Goal: Answer question/provide support: Share knowledge or assist other users

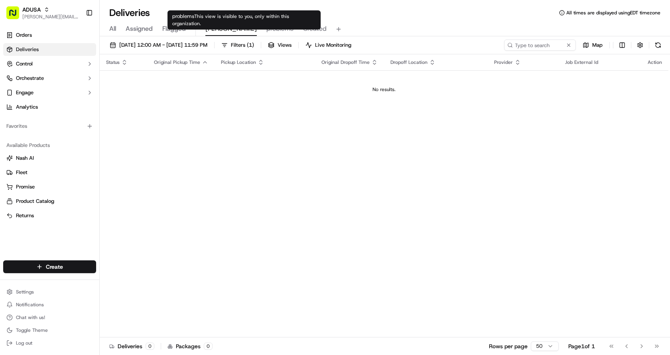
click at [266, 29] on span "problems" at bounding box center [279, 29] width 27 height 10
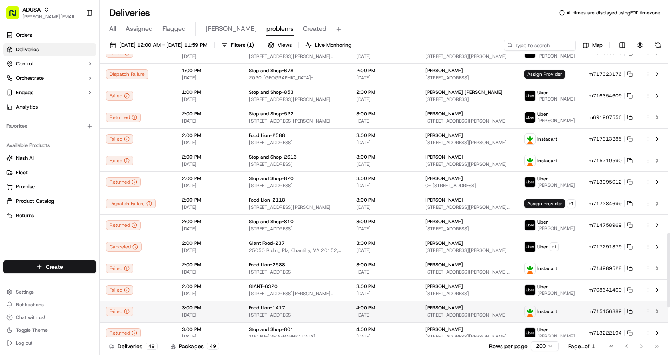
scroll to position [792, 0]
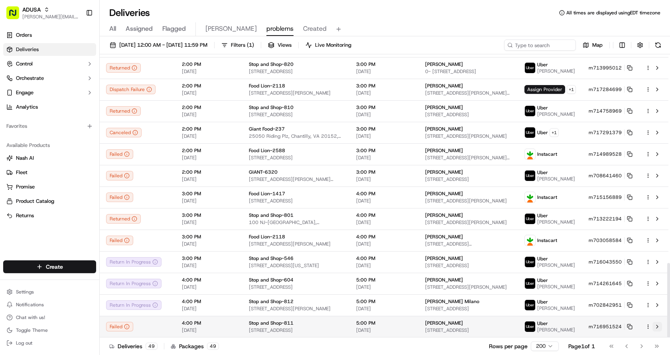
click at [657, 327] on button at bounding box center [658, 327] width 10 height 10
click at [629, 326] on icon at bounding box center [630, 327] width 6 height 6
click at [659, 326] on button at bounding box center [658, 327] width 10 height 10
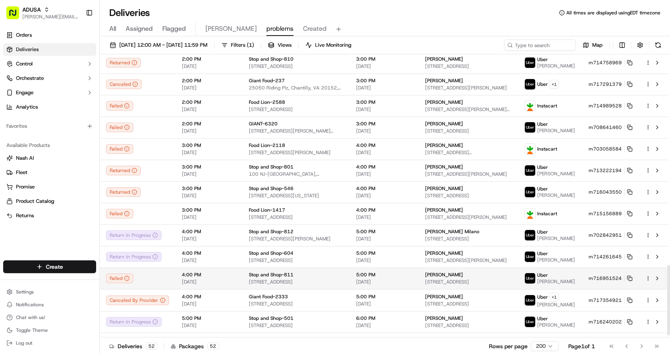
scroll to position [857, 0]
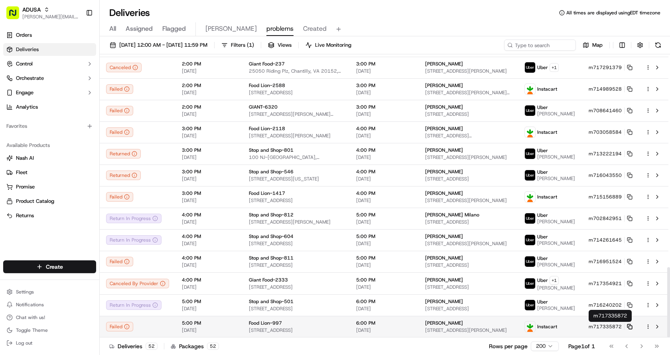
click at [630, 325] on icon at bounding box center [630, 327] width 6 height 6
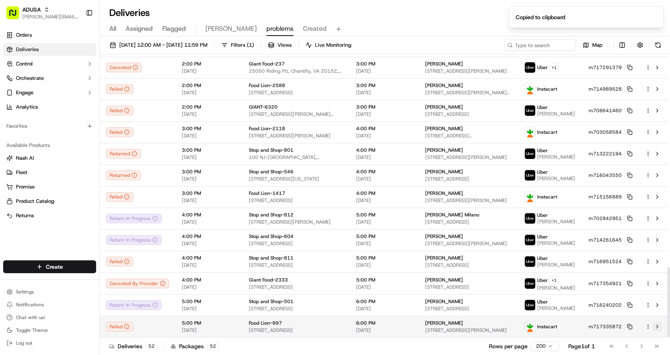
click at [658, 326] on button at bounding box center [658, 327] width 10 height 10
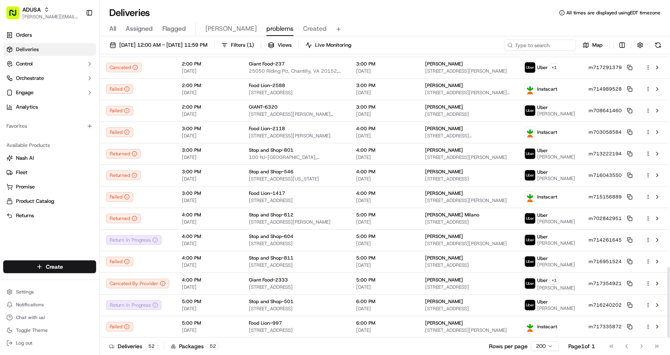
click at [405, 16] on div "Deliveries All times are displayed using EDT timezone" at bounding box center [385, 12] width 570 height 13
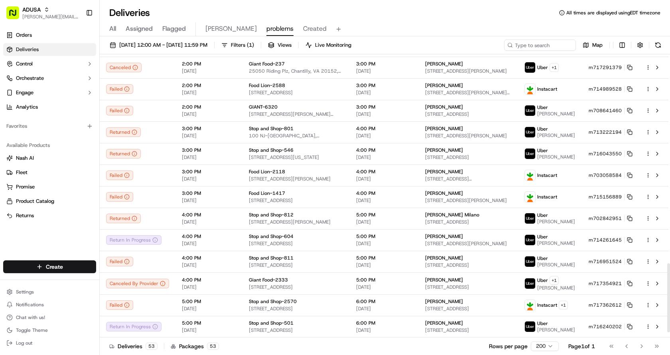
click at [414, 12] on div "Deliveries All times are displayed using EDT timezone" at bounding box center [385, 12] width 570 height 13
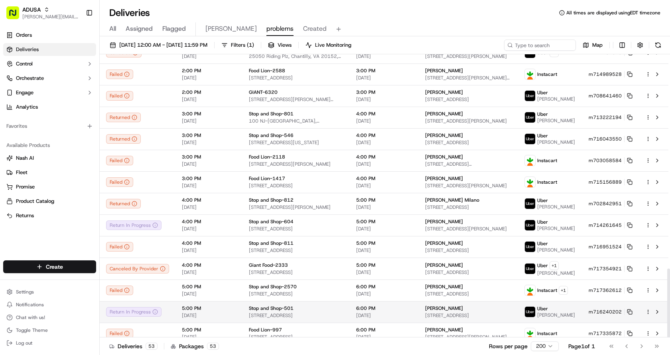
scroll to position [879, 0]
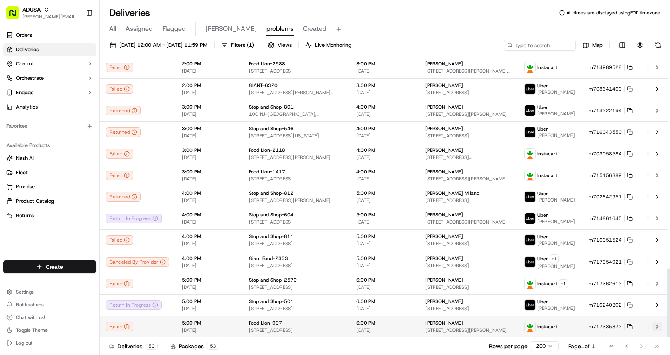
click at [655, 327] on button at bounding box center [658, 327] width 10 height 10
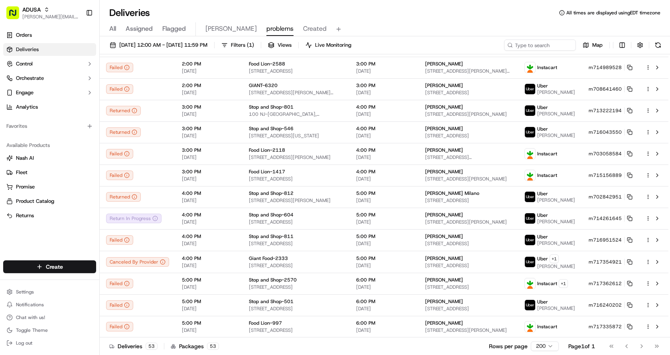
click at [213, 29] on span "Chris" at bounding box center [230, 29] width 51 height 10
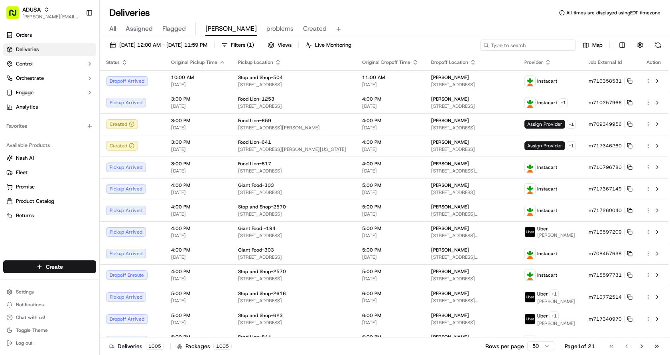
paste input "m717017730"
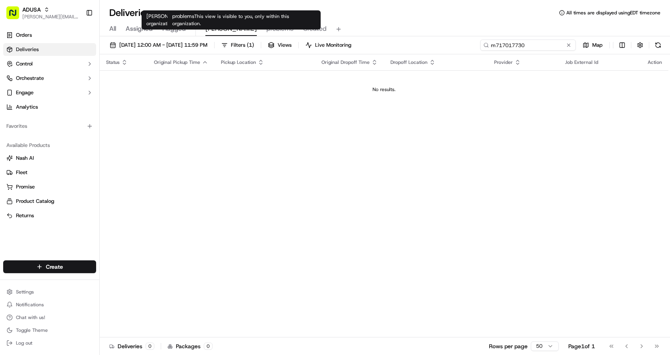
type input "m717017730"
click at [266, 32] on span "problems" at bounding box center [279, 29] width 27 height 10
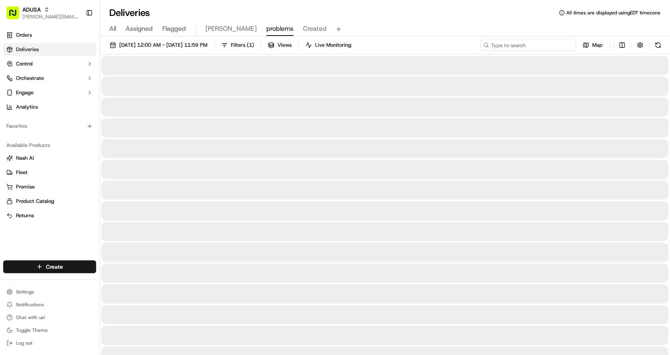
paste input "m717017730"
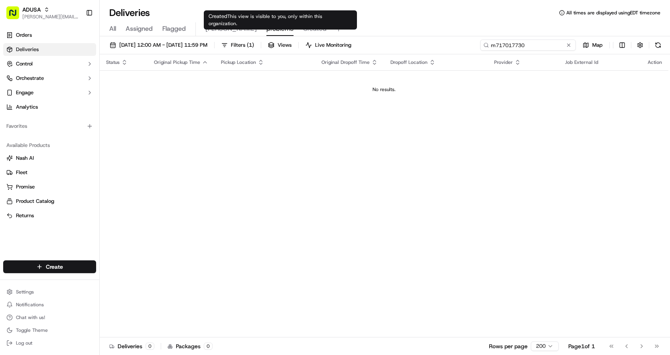
type input "m717017730"
click at [303, 30] on span "Created" at bounding box center [315, 29] width 24 height 10
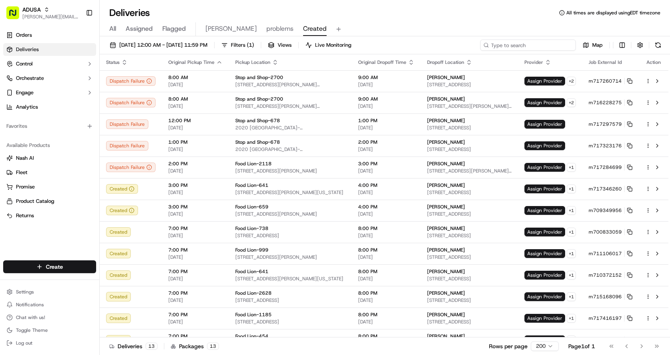
paste input "m717017730"
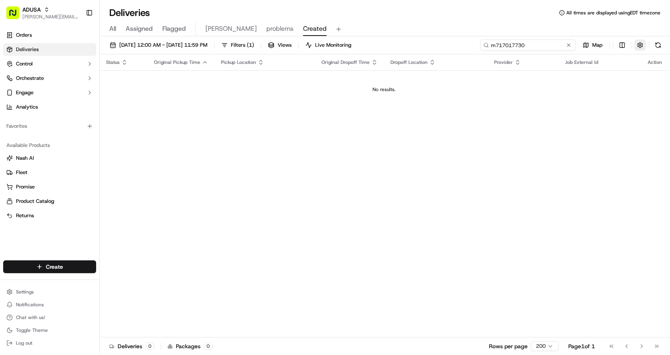
type input "m717017730"
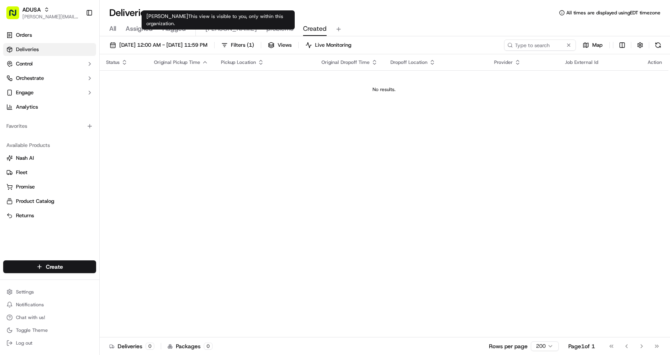
click at [215, 30] on span "Chris" at bounding box center [230, 29] width 51 height 10
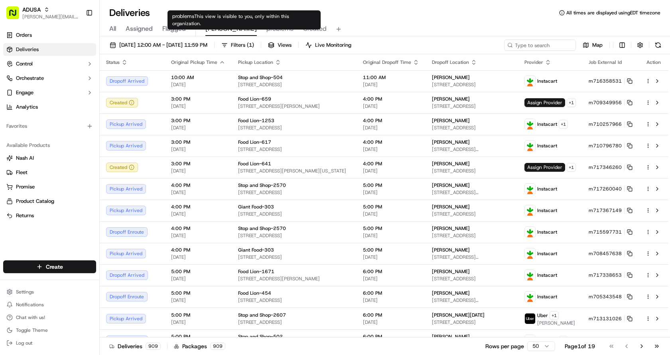
click at [266, 32] on span "problems" at bounding box center [279, 29] width 27 height 10
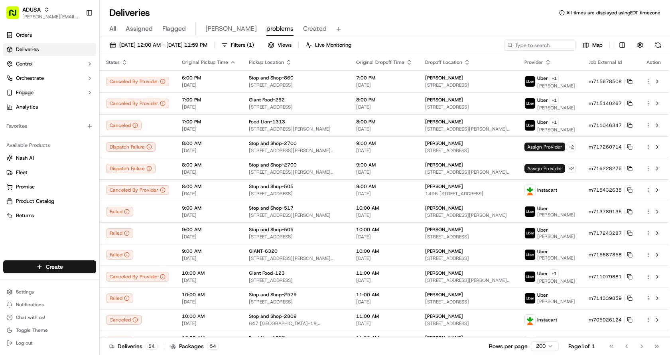
click at [416, 18] on div "Deliveries All times are displayed using EDT timezone" at bounding box center [385, 12] width 570 height 13
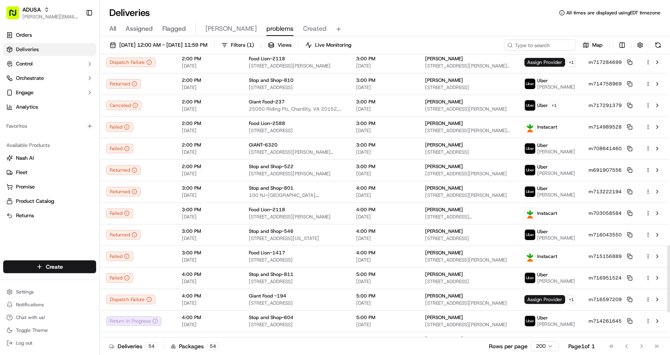
scroll to position [900, 0]
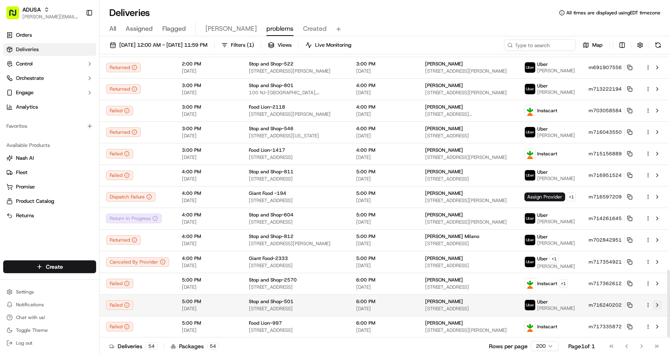
click at [659, 303] on button at bounding box center [658, 305] width 10 height 10
click at [630, 304] on rect at bounding box center [630, 305] width 3 height 3
click at [632, 306] on rect at bounding box center [630, 305] width 3 height 3
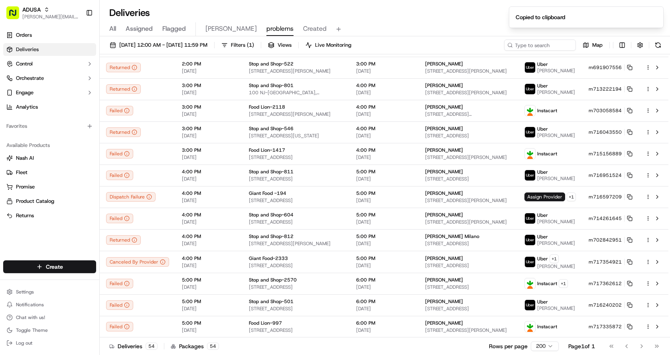
click at [405, 14] on div "Deliveries All times are displayed using EDT timezone" at bounding box center [385, 12] width 570 height 13
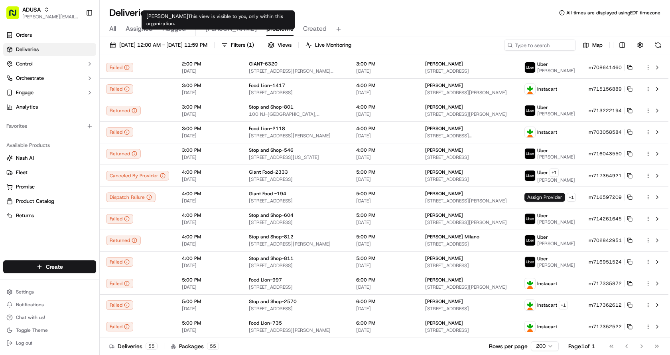
click at [215, 29] on span "Chris" at bounding box center [230, 29] width 51 height 10
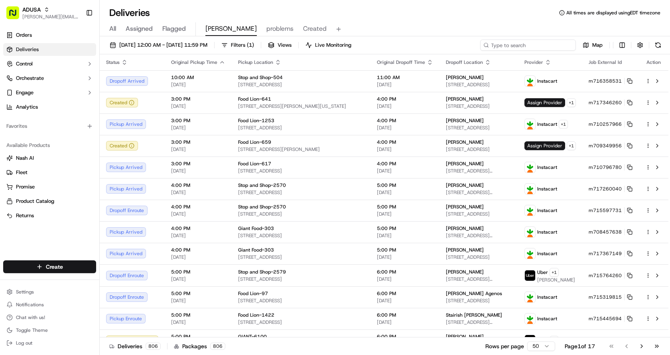
paste input "m717362612"
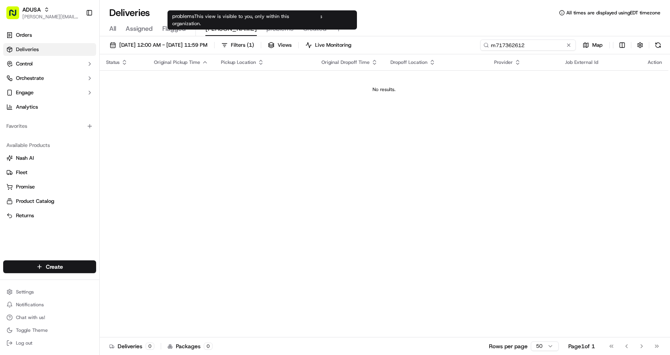
type input "m717362612"
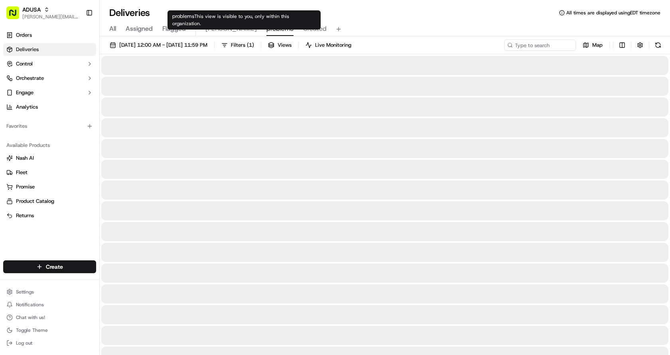
click at [266, 32] on span "problems" at bounding box center [279, 29] width 27 height 10
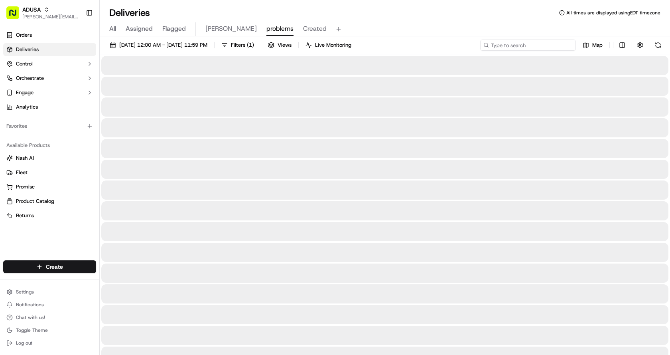
paste input "m717362612"
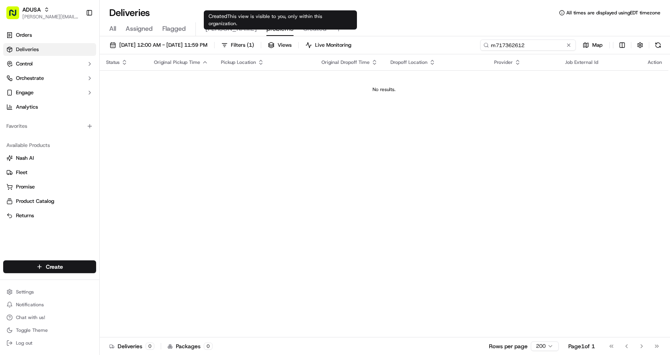
type input "m717362612"
click at [303, 32] on span "Created" at bounding box center [315, 29] width 24 height 10
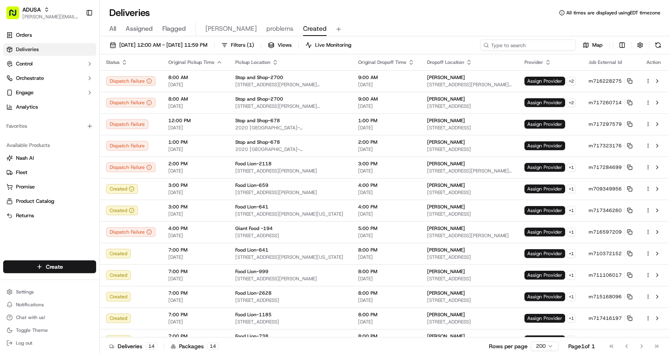
paste input "m717362612"
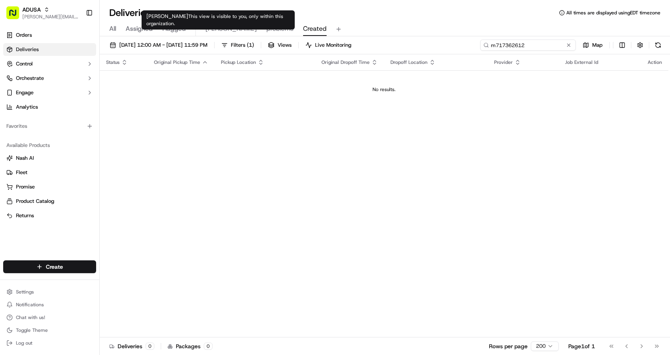
type input "m717362612"
click at [213, 28] on span "Chris" at bounding box center [230, 29] width 51 height 10
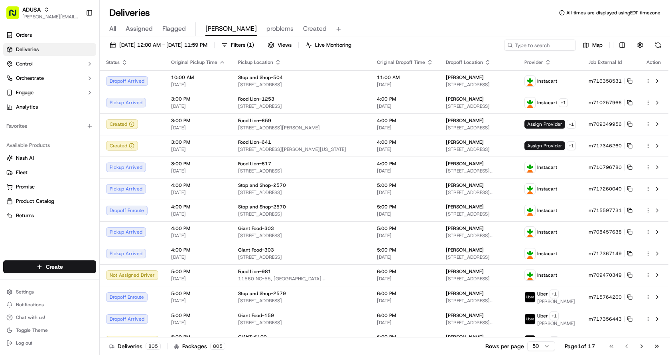
drag, startPoint x: 371, startPoint y: 28, endPoint x: 409, endPoint y: 2, distance: 46.0
click at [373, 27] on div "All Assigned Flagged Chris problems Created" at bounding box center [385, 29] width 570 height 14
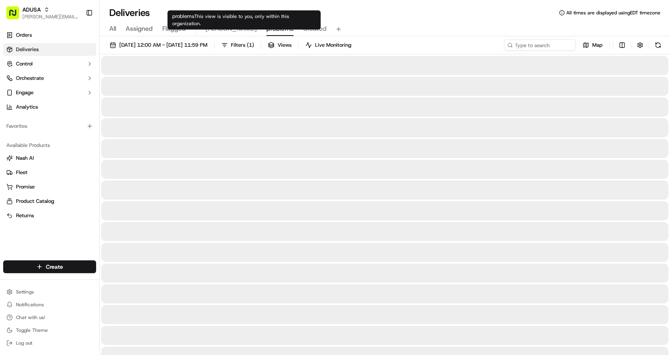
click at [266, 28] on span "problems" at bounding box center [279, 29] width 27 height 10
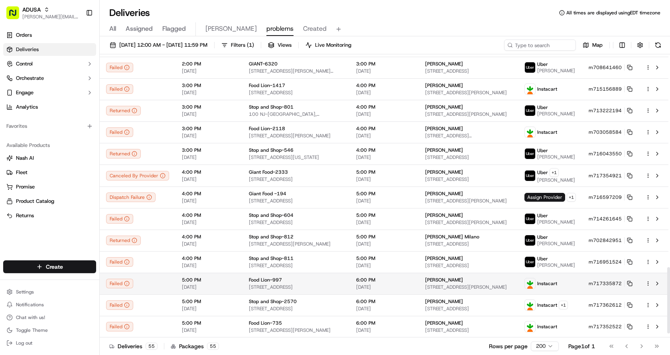
scroll to position [922, 0]
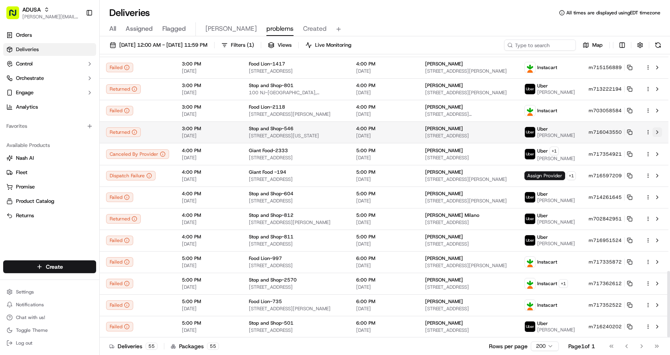
click at [657, 130] on button at bounding box center [658, 132] width 10 height 10
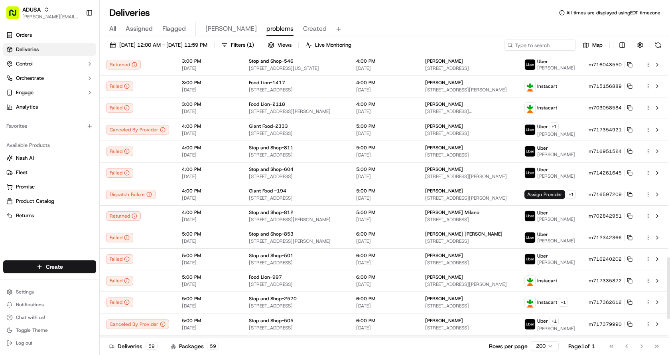
scroll to position [1008, 0]
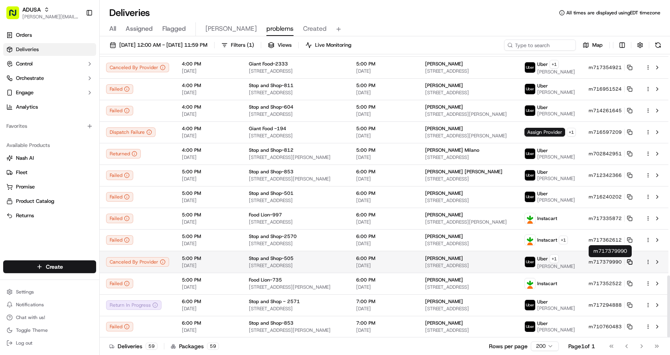
click at [632, 261] on icon at bounding box center [630, 262] width 6 height 6
click at [657, 261] on button at bounding box center [658, 262] width 10 height 10
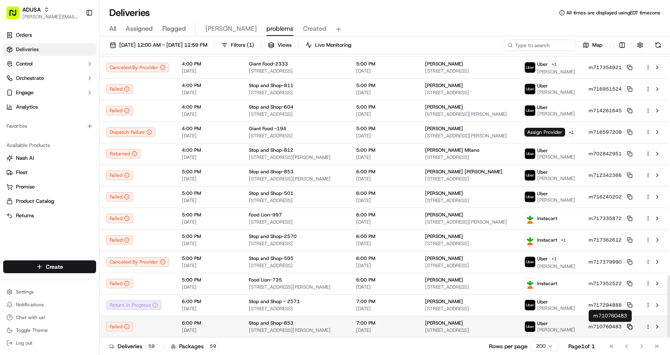
click at [630, 326] on rect at bounding box center [630, 327] width 3 height 3
click at [632, 325] on icon at bounding box center [630, 327] width 6 height 6
click at [657, 326] on button at bounding box center [658, 327] width 10 height 10
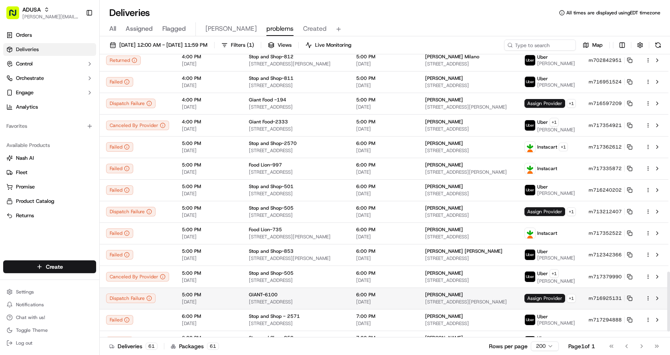
scroll to position [1052, 0]
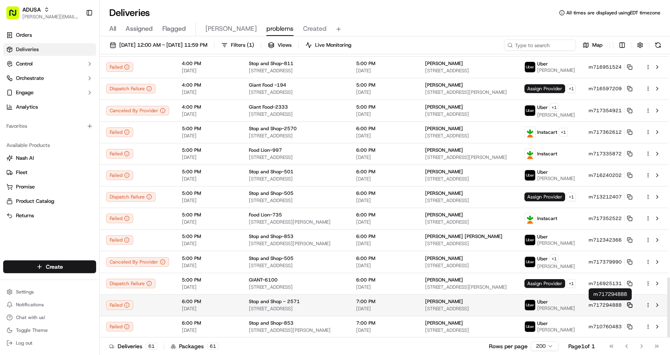
click at [631, 305] on icon at bounding box center [630, 305] width 6 height 6
click at [659, 305] on button at bounding box center [658, 305] width 10 height 10
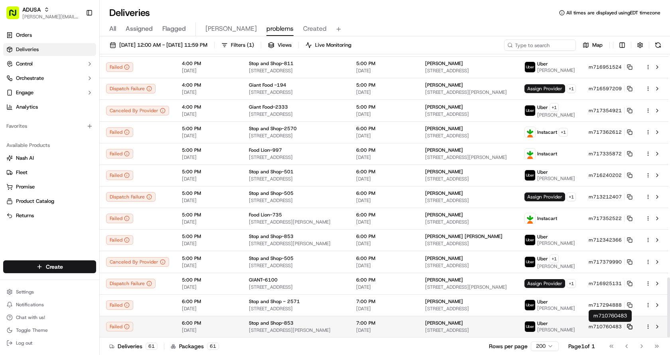
click at [630, 326] on icon at bounding box center [630, 327] width 6 height 6
click at [630, 328] on icon at bounding box center [630, 327] width 6 height 6
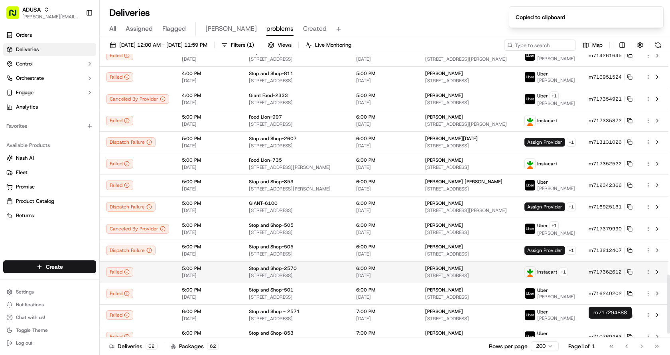
scroll to position [1073, 0]
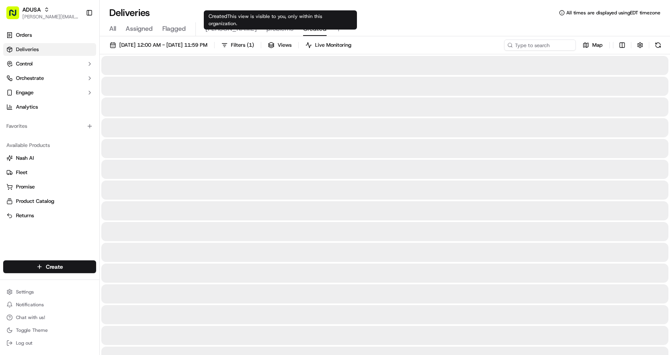
click at [303, 30] on span "Created" at bounding box center [315, 29] width 24 height 10
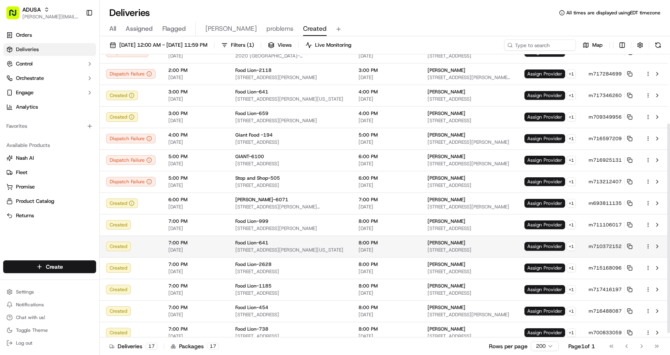
scroll to position [99, 0]
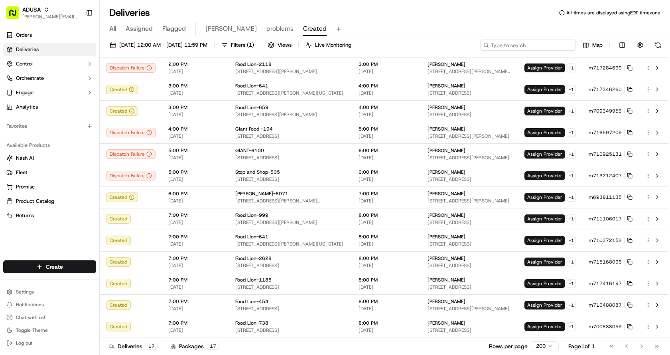
paste input "m715289983"
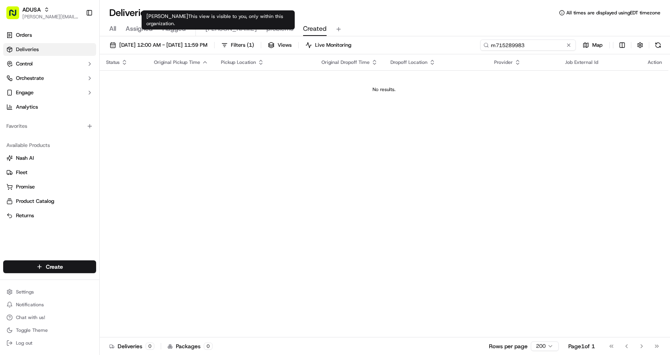
type input "m715289983"
click at [216, 31] on span "Chris" at bounding box center [230, 29] width 51 height 10
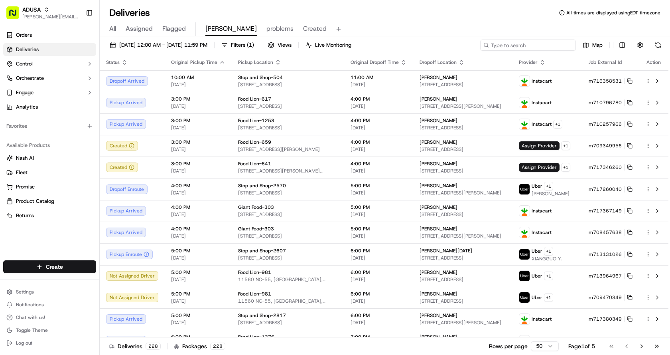
paste input "m715289983"
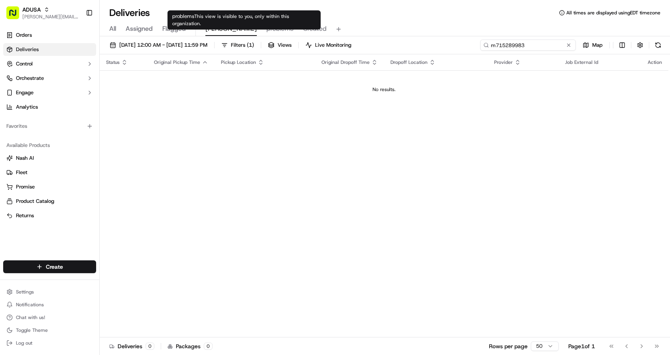
type input "m715289983"
click at [303, 26] on span "Created" at bounding box center [315, 29] width 24 height 10
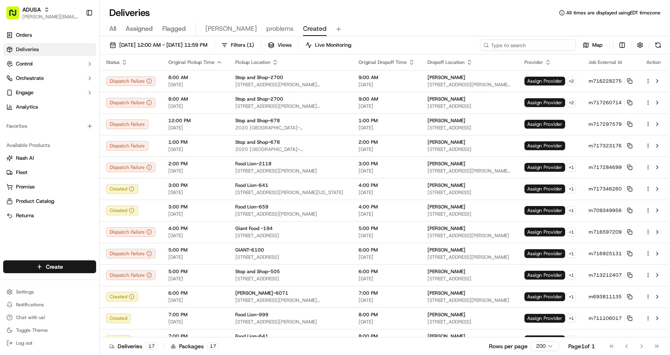
paste input "m715289983"
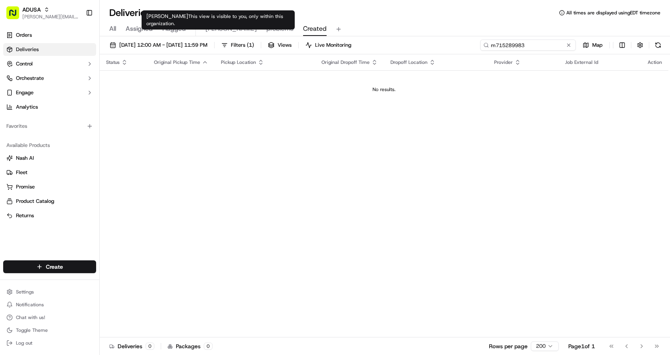
type input "m715289983"
click at [209, 26] on span "Chris" at bounding box center [230, 29] width 51 height 10
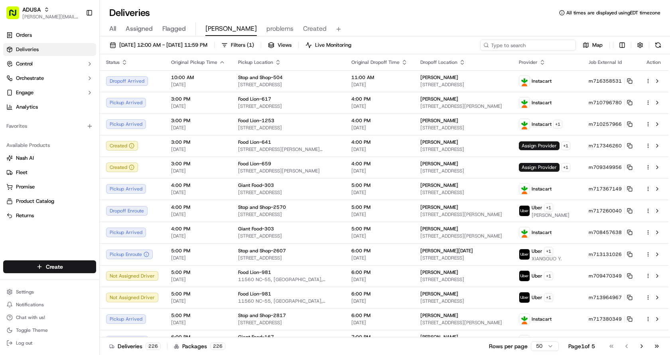
paste input "m715289983"
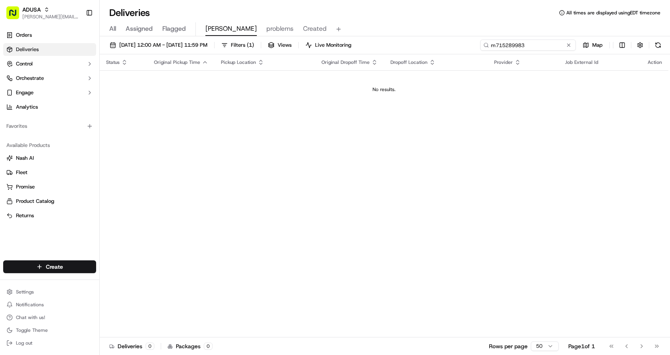
type input "m715289983"
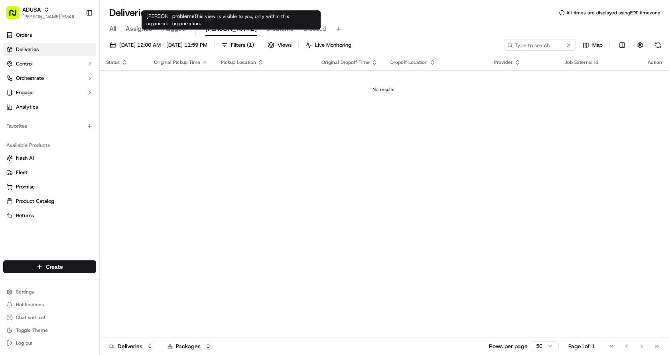
click at [266, 31] on span "problems" at bounding box center [279, 29] width 27 height 10
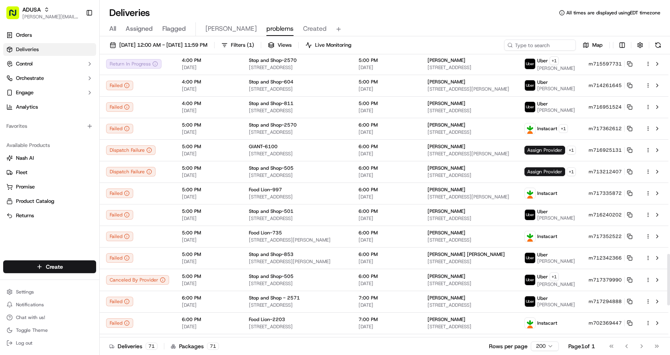
scroll to position [1268, 0]
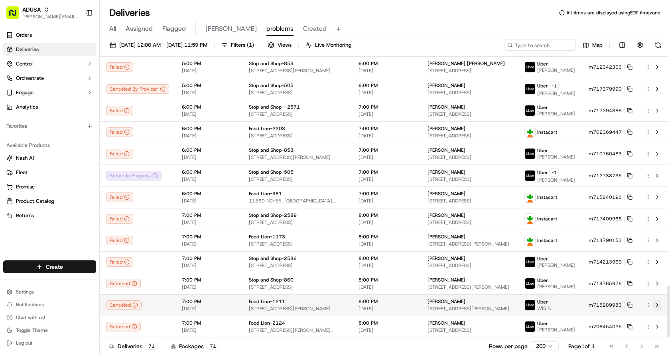
click at [659, 305] on button at bounding box center [658, 305] width 10 height 10
click at [630, 304] on icon at bounding box center [630, 305] width 6 height 6
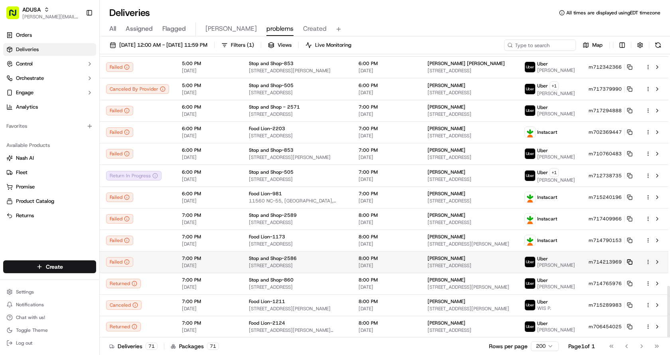
click at [630, 260] on icon at bounding box center [630, 262] width 6 height 6
click at [658, 262] on button at bounding box center [658, 262] width 10 height 10
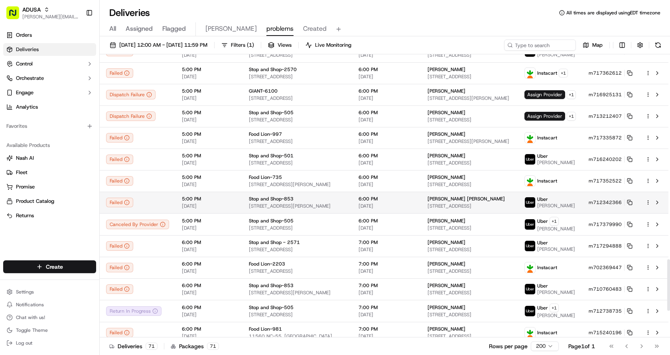
scroll to position [1108, 0]
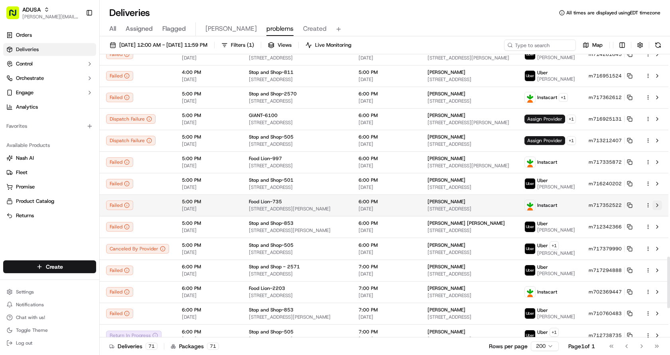
click at [656, 206] on button at bounding box center [658, 205] width 10 height 10
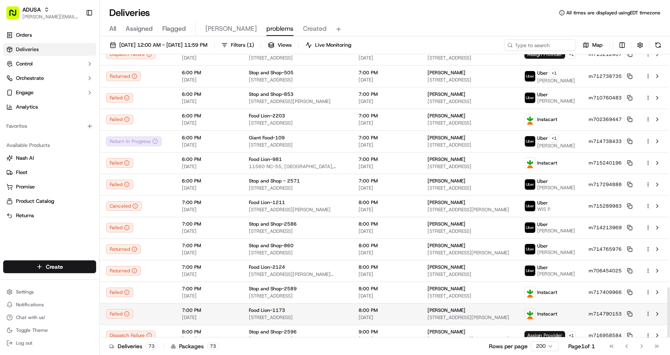
scroll to position [1311, 0]
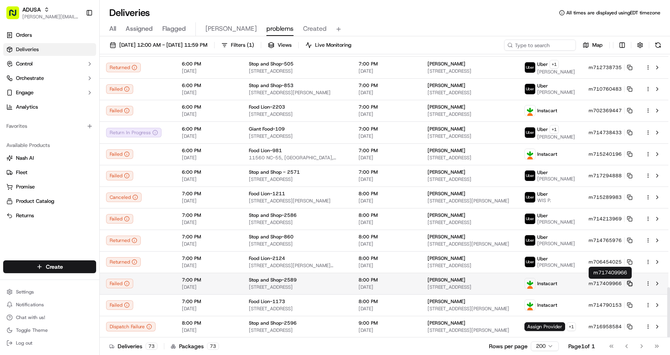
click at [631, 281] on icon at bounding box center [629, 282] width 3 height 3
click at [658, 281] on button at bounding box center [658, 283] width 10 height 10
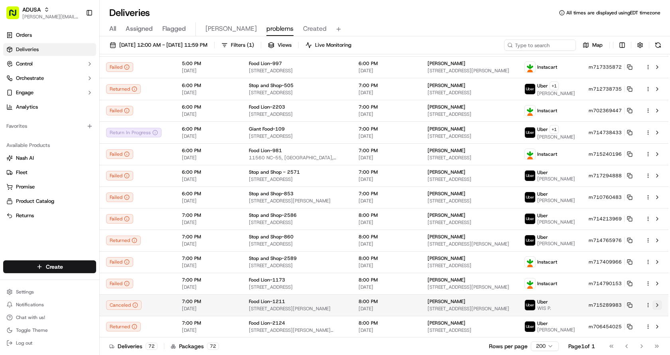
scroll to position [1290, 0]
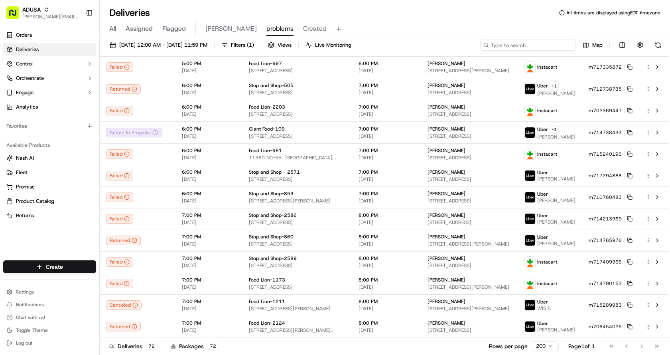
paste input "m715168096"
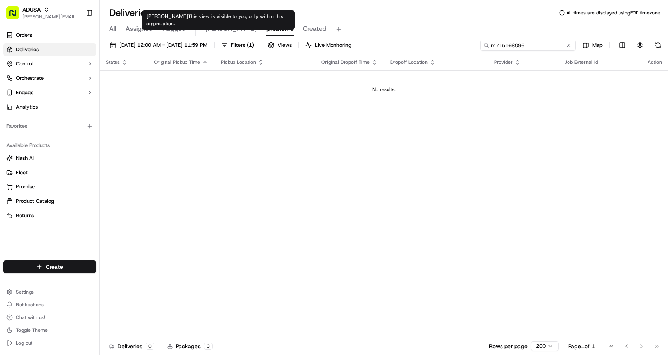
type input "m715168096"
click at [213, 30] on span "Chris" at bounding box center [230, 29] width 51 height 10
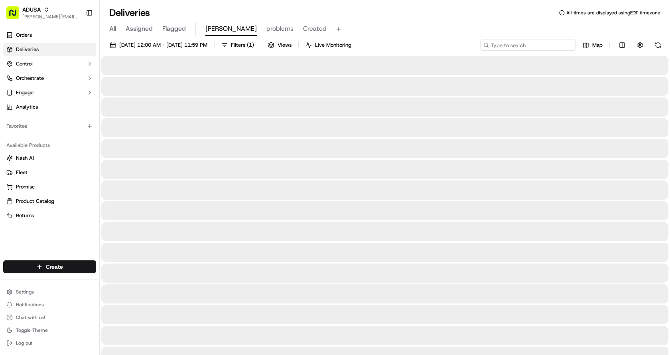
paste input "m715168096"
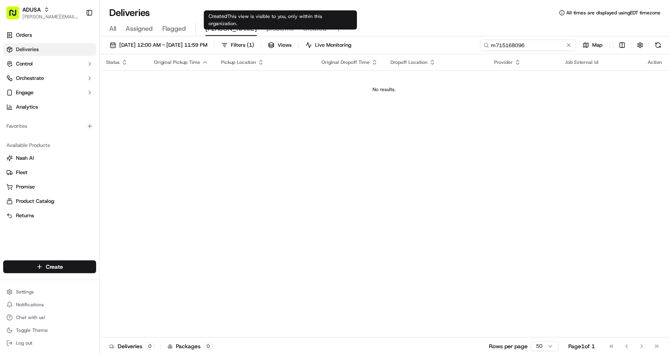
type input "m715168096"
click at [303, 28] on span "Created" at bounding box center [315, 29] width 24 height 10
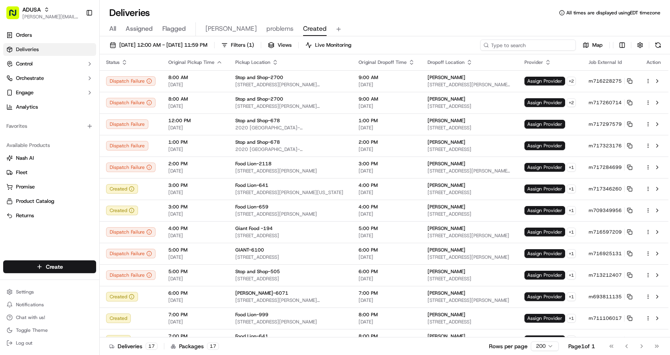
paste input "m715168096"
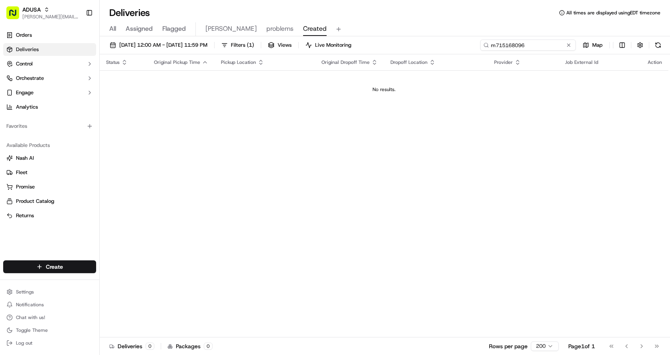
type input "m715168096"
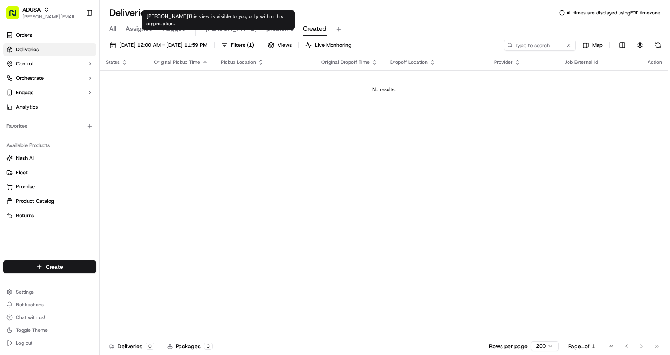
click at [207, 29] on span "Chris" at bounding box center [230, 29] width 51 height 10
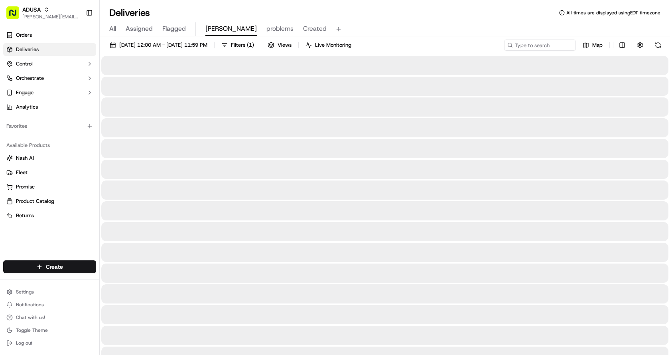
click at [266, 32] on span "problems" at bounding box center [279, 29] width 27 height 10
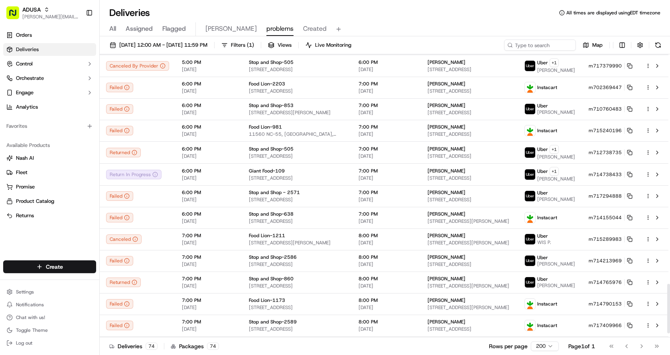
scroll to position [1333, 0]
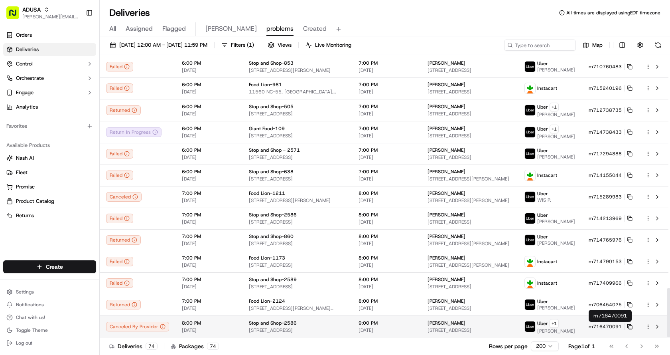
click at [631, 326] on icon at bounding box center [630, 327] width 6 height 6
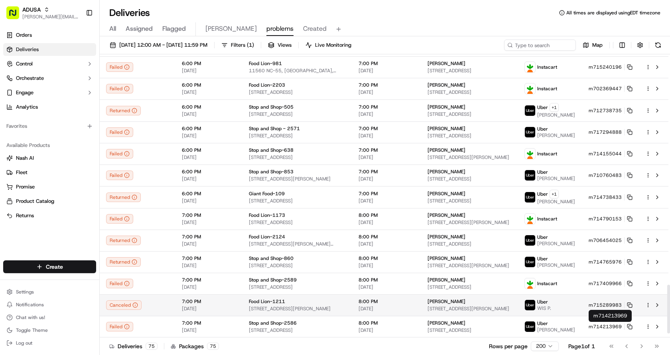
scroll to position [1355, 0]
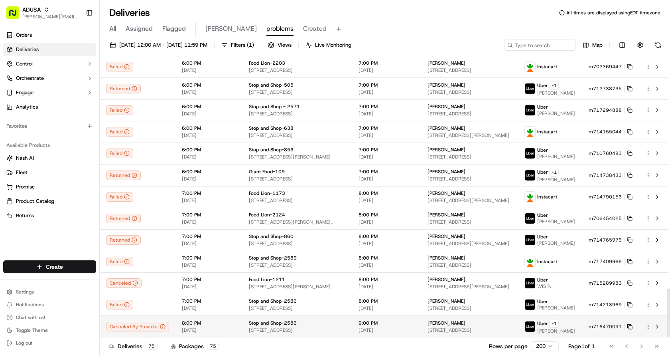
click at [629, 325] on icon at bounding box center [630, 327] width 6 height 6
click at [660, 327] on button at bounding box center [658, 327] width 10 height 10
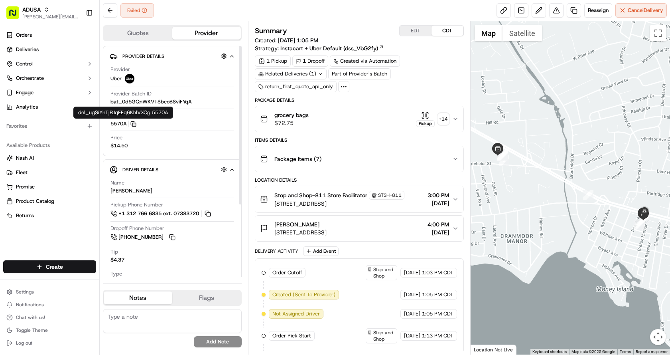
click at [132, 122] on icon "button" at bounding box center [133, 124] width 6 height 6
click at [459, 118] on button "grocery bags $72.75 Pickup + 14" at bounding box center [359, 119] width 208 height 26
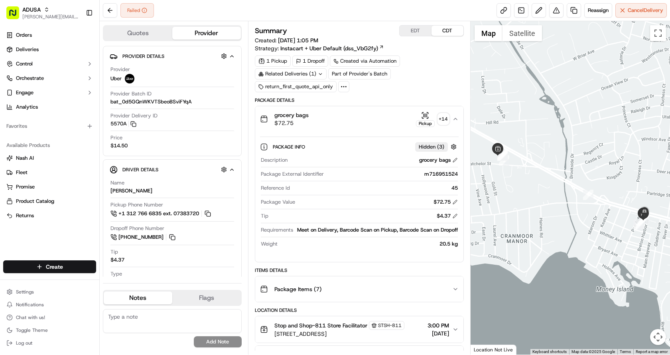
click at [336, 120] on div "grocery bags $72.75 Pickup + 14" at bounding box center [356, 119] width 192 height 16
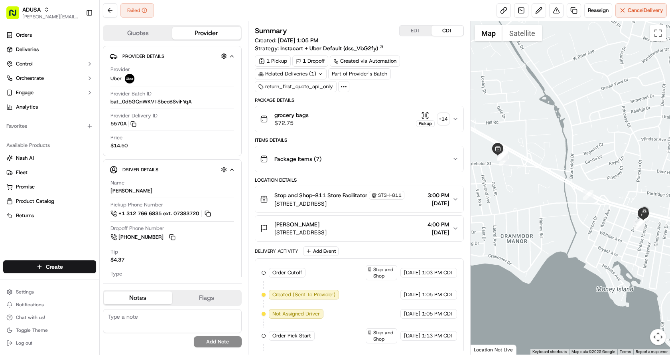
click at [370, 160] on div "Package Items ( 7 )" at bounding box center [356, 159] width 192 height 16
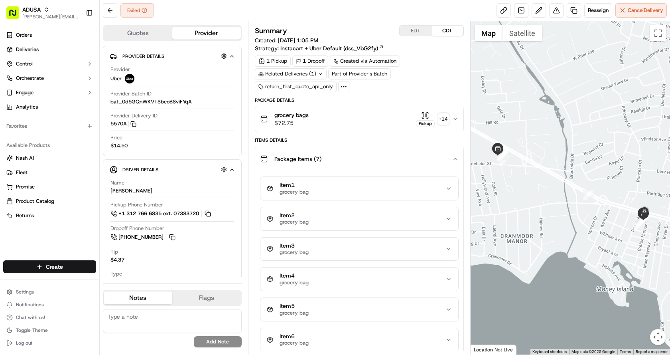
click at [370, 160] on div "Package Items ( 7 )" at bounding box center [356, 159] width 192 height 16
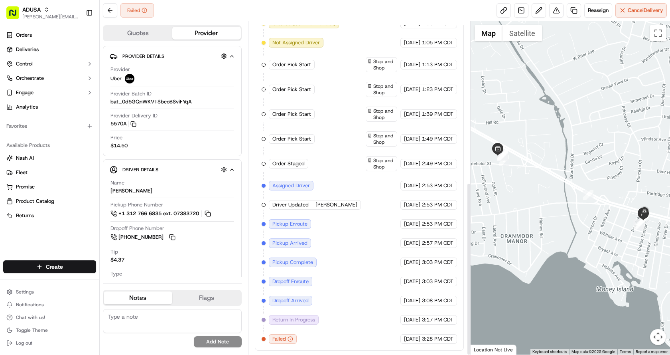
scroll to position [309, 0]
click at [140, 324] on textarea at bounding box center [172, 321] width 139 height 24
type textarea "Driver failed to deliver to customer"
click at [209, 337] on button "Add Note" at bounding box center [218, 341] width 48 height 11
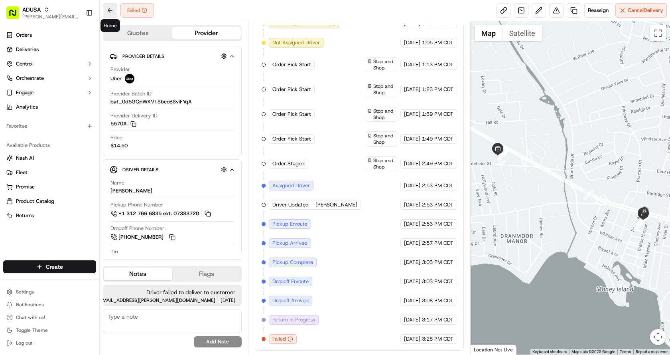
click at [113, 6] on button at bounding box center [110, 10] width 14 height 14
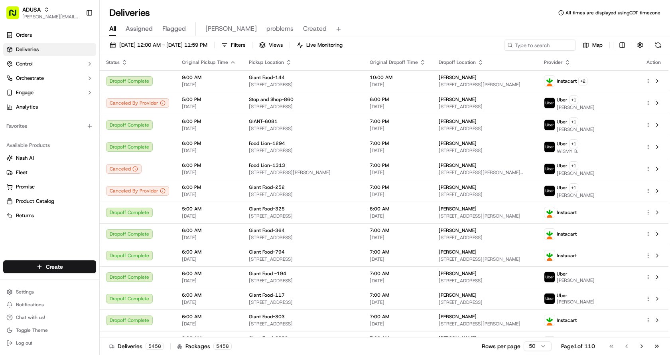
drag, startPoint x: 408, startPoint y: 18, endPoint x: 426, endPoint y: 2, distance: 23.5
click at [408, 17] on div "Deliveries All times are displayed using CDT timezone" at bounding box center [385, 12] width 570 height 13
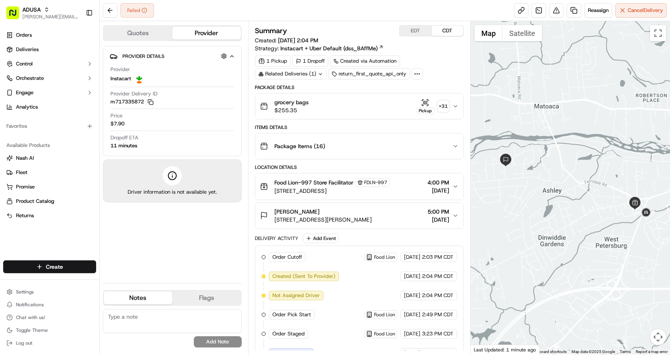
click at [456, 109] on icon "button" at bounding box center [455, 106] width 6 height 6
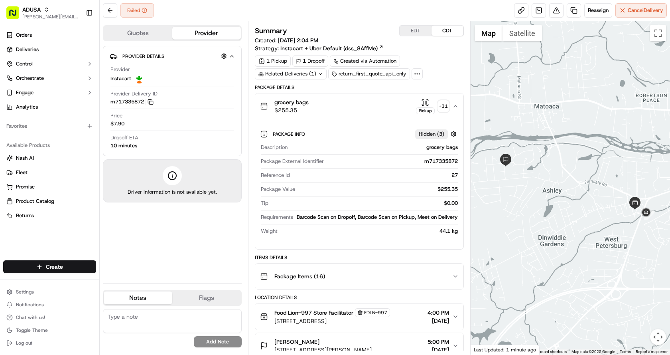
click at [334, 15] on div "Failed Reassign Cancel Delivery" at bounding box center [385, 10] width 570 height 21
click at [357, 22] on div "Summary EDT CDT Created: 09/22/2025 2:04 PM Strategy: Instacart + Uber Default …" at bounding box center [359, 187] width 223 height 333
drag, startPoint x: 357, startPoint y: 9, endPoint x: 367, endPoint y: 2, distance: 12.8
click at [358, 9] on div "Failed Reassign Cancel Delivery" at bounding box center [385, 10] width 570 height 21
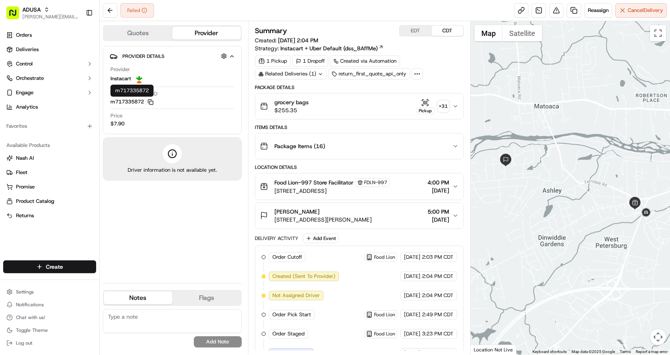
click at [153, 103] on icon "button" at bounding box center [151, 102] width 6 height 6
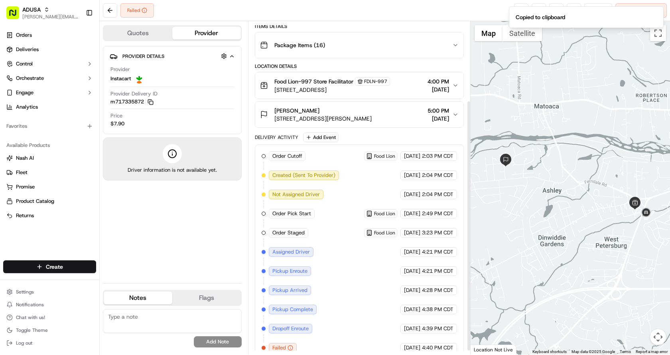
scroll to position [110, 0]
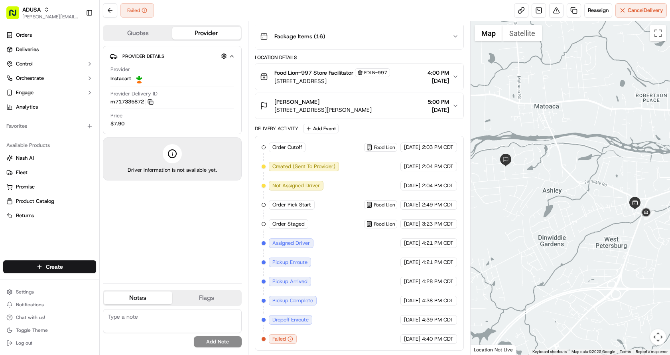
click at [164, 319] on textarea at bounding box center [172, 321] width 139 height 24
type textarea "Driver unable to complete delivery"
click at [207, 343] on button "Add Note" at bounding box center [218, 341] width 48 height 11
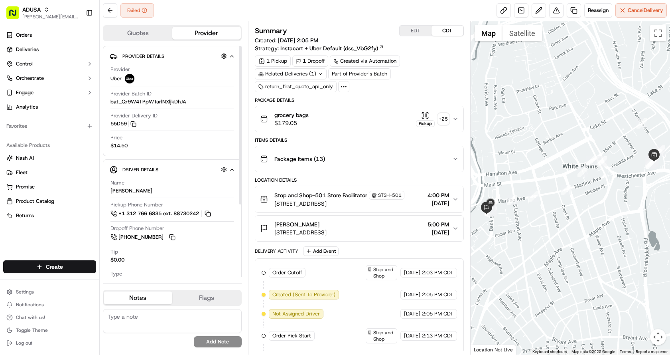
click at [127, 317] on textarea at bounding box center [172, 321] width 139 height 24
type textarea "Delivery person failed delivery"
click at [225, 339] on button "Add Note" at bounding box center [218, 341] width 48 height 11
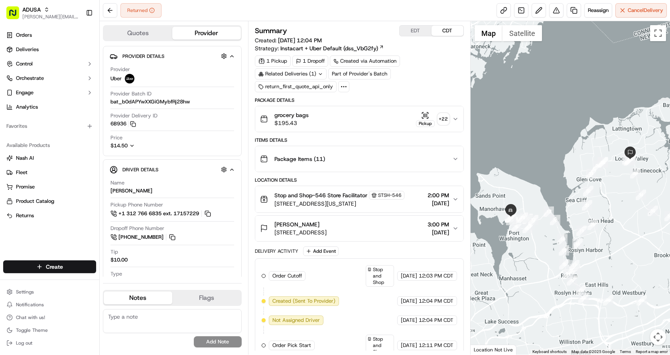
click at [178, 323] on textarea at bounding box center [172, 321] width 139 height 24
type textarea "Driver returned order to the store. Could not find customer's address order was…"
click at [213, 342] on button "Add Note" at bounding box center [218, 341] width 48 height 11
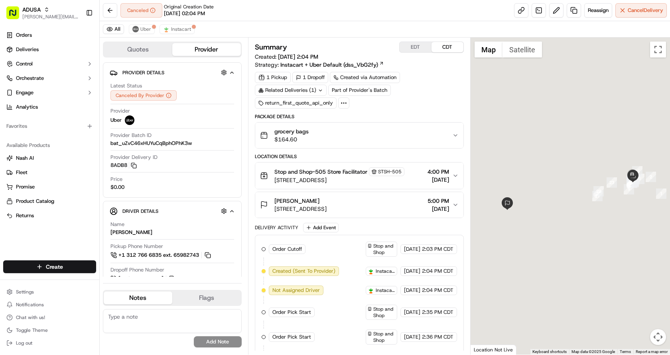
click at [158, 320] on textarea at bounding box center [172, 321] width 139 height 24
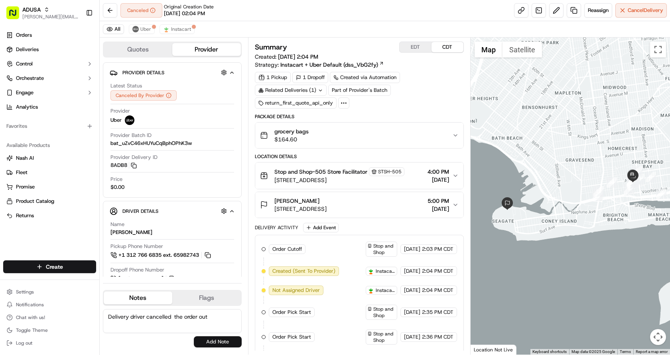
type textarea "Delivery driver cancelled the order out"
click at [229, 341] on button "Add Note" at bounding box center [218, 341] width 48 height 11
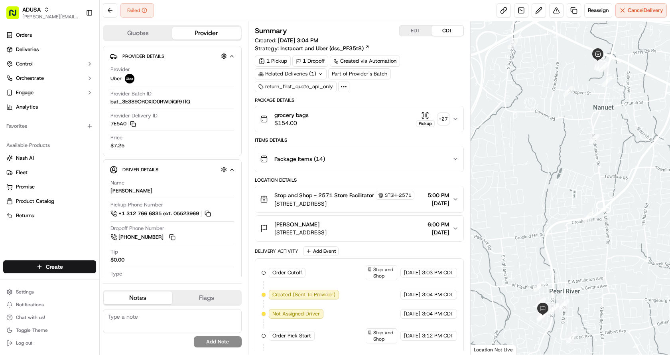
click at [158, 322] on textarea at bounding box center [172, 321] width 139 height 24
type textarea "Delivered to the wrong address"
click at [225, 343] on button "Add Note" at bounding box center [218, 341] width 48 height 11
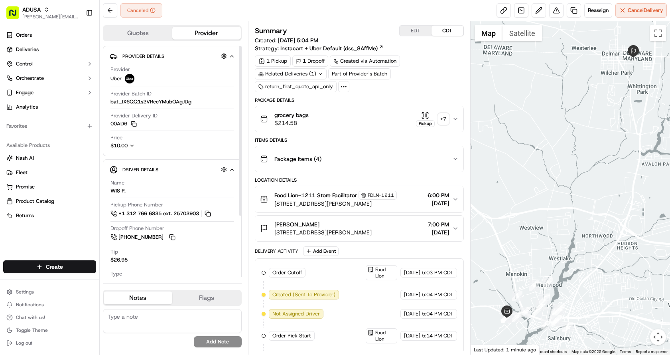
click at [138, 319] on textarea at bounding box center [172, 321] width 139 height 24
type textarea "Customer did not receive order driver returned it back to store"
click at [211, 338] on button "Add Note" at bounding box center [218, 341] width 48 height 11
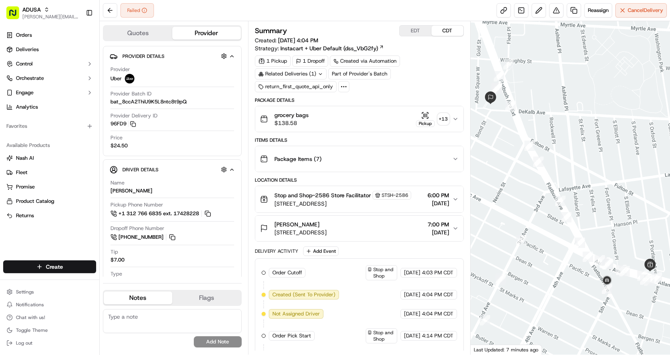
click at [128, 321] on textarea at bounding box center [172, 321] width 139 height 24
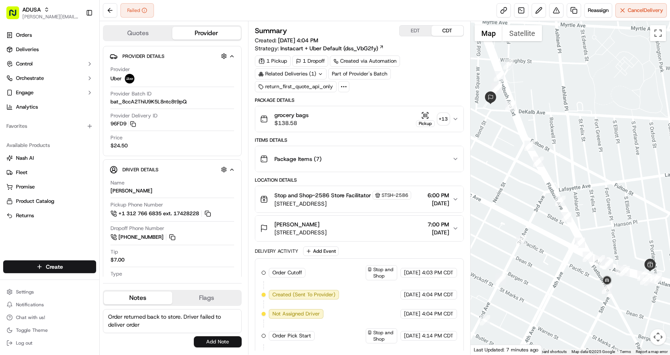
type textarea "Order returned back to store. Driver failed to deliver order"
click at [229, 337] on button "Add Note" at bounding box center [218, 341] width 48 height 11
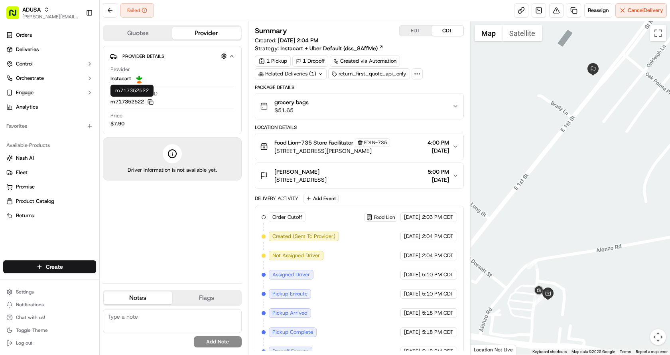
click at [153, 101] on icon "button" at bounding box center [151, 102] width 6 height 6
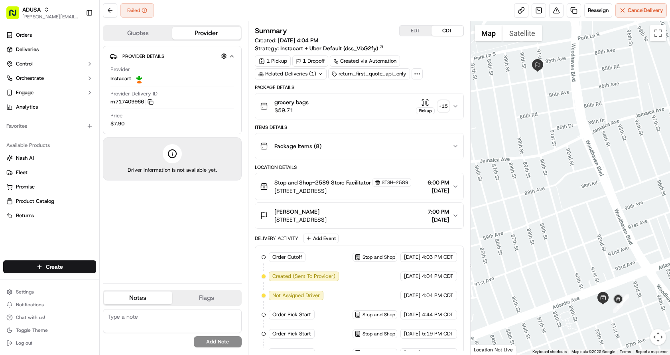
click at [119, 322] on textarea at bounding box center [172, 321] width 139 height 24
type textarea "shopper unable to complete order"
click at [216, 338] on button "Add Note" at bounding box center [218, 341] width 48 height 11
